Goal: Find contact information: Find contact information

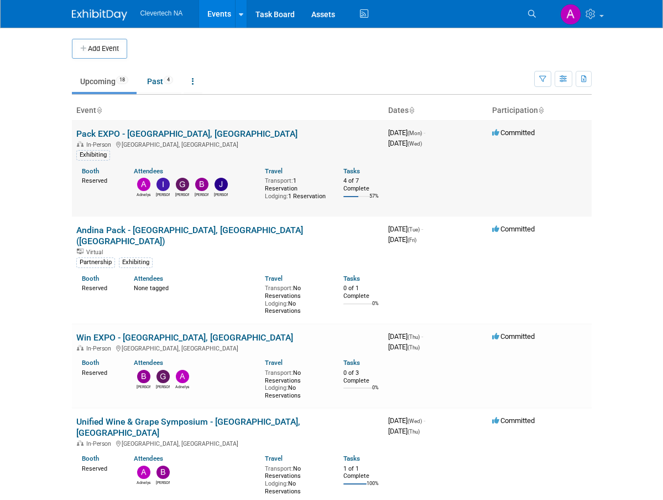
click at [93, 133] on link "Pack EXPO - [GEOGRAPHIC_DATA], [GEOGRAPHIC_DATA]" at bounding box center [186, 133] width 221 height 11
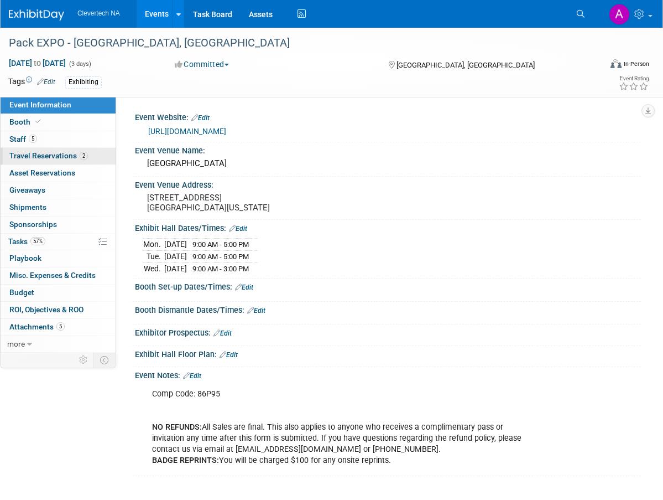
click at [40, 156] on span "Travel Reservations 2" at bounding box center [48, 155] width 79 height 9
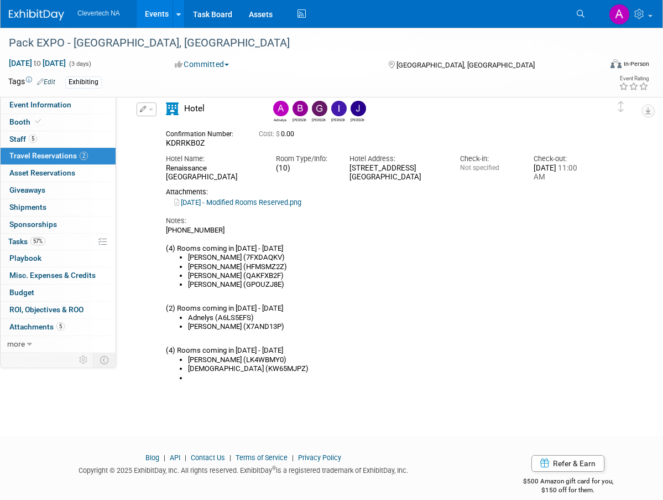
scroll to position [389, 0]
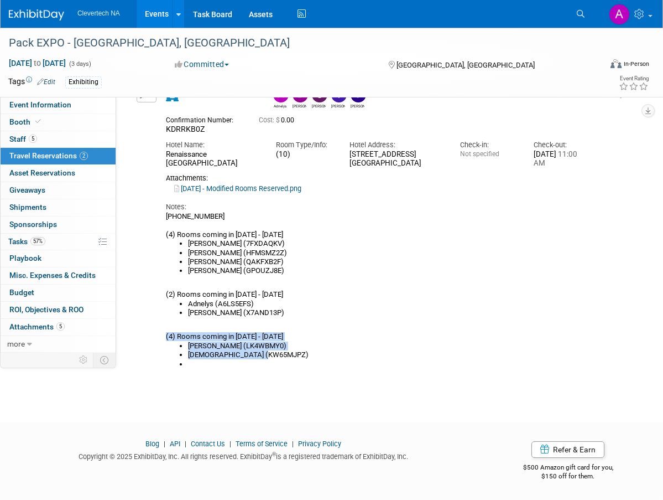
drag, startPoint x: 166, startPoint y: 334, endPoint x: 285, endPoint y: 358, distance: 121.4
click at [285, 358] on div "(702)784-5700 (4) Rooms coming in Friday 9/26 - 10/2 Alex Florio (7FXDAQKV) Bet…" at bounding box center [378, 290] width 425 height 157
copy div "(4) Rooms coming in Sunday 9/28 - 10/2 Umberto (LK4WBMY0) Christian (KW65MJPZ)"
click at [417, 295] on div "(702)784-5700 (4) Rooms coming in Friday 9/26 - 10/2 Alex Florio (7FXDAQKV) Bet…" at bounding box center [378, 290] width 425 height 157
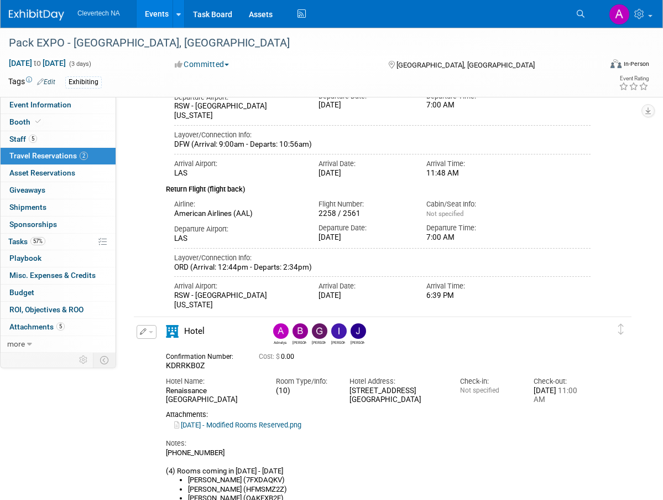
scroll to position [168, 0]
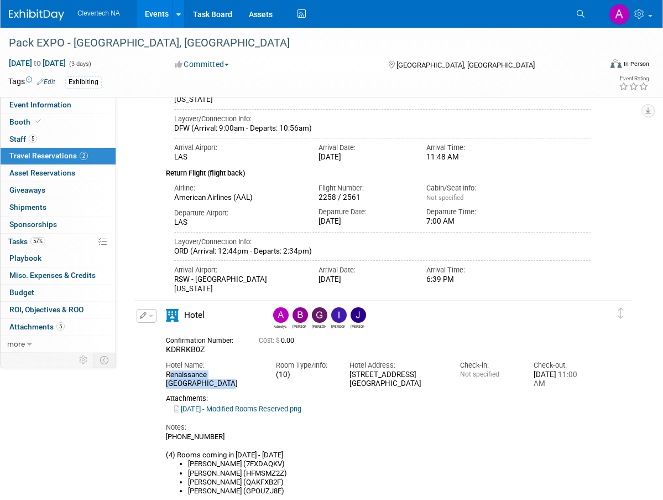
drag, startPoint x: 165, startPoint y: 376, endPoint x: 195, endPoint y: 384, distance: 30.9
click at [195, 384] on div "Hotel Name: Renaissance Las Vegas Hotel" at bounding box center [213, 372] width 110 height 34
copy div "Renaissance Las Vegas Hotel"
drag, startPoint x: 348, startPoint y: 377, endPoint x: 424, endPoint y: 388, distance: 76.1
click at [424, 388] on div "Hotel Address: 3400 Paradise Rd. Las Vegas, NV 89169" at bounding box center [396, 372] width 110 height 34
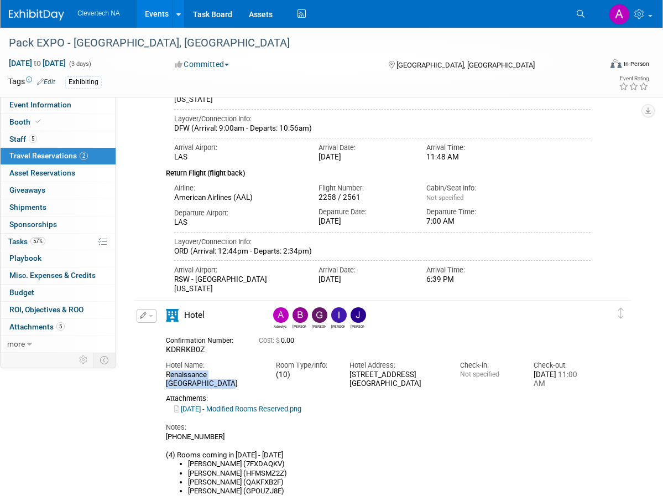
copy div "3400 Paradise Rd. Las Vegas, NV 89169"
click at [526, 447] on div "(702)784-5700 (4) Rooms coming in Friday 9/26 - 10/2 Alex Florio (7FXDAQKV) Bet…" at bounding box center [378, 510] width 425 height 157
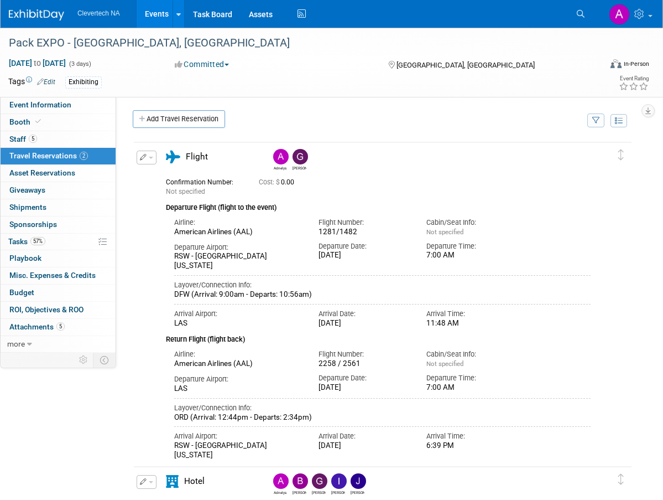
scroll to position [0, 0]
